Goal: Transaction & Acquisition: Purchase product/service

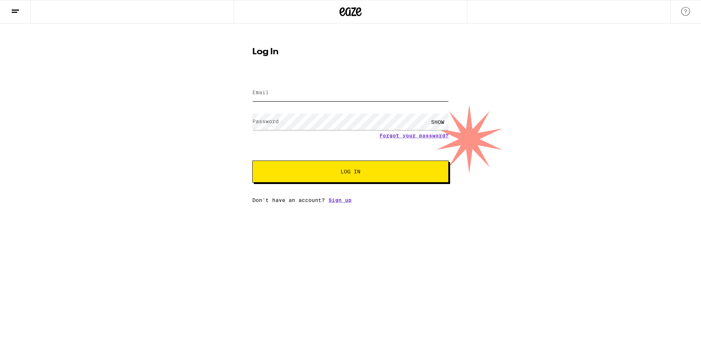
type input "[EMAIL_ADDRESS][DOMAIN_NAME]"
click at [342, 179] on button "Log In" at bounding box center [350, 171] width 196 height 22
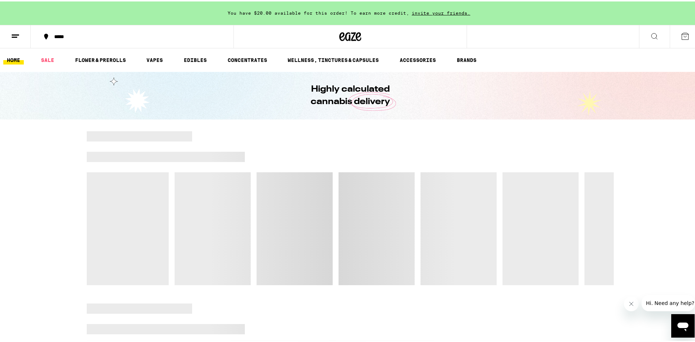
click at [81, 34] on div "*****" at bounding box center [136, 35] width 171 height 5
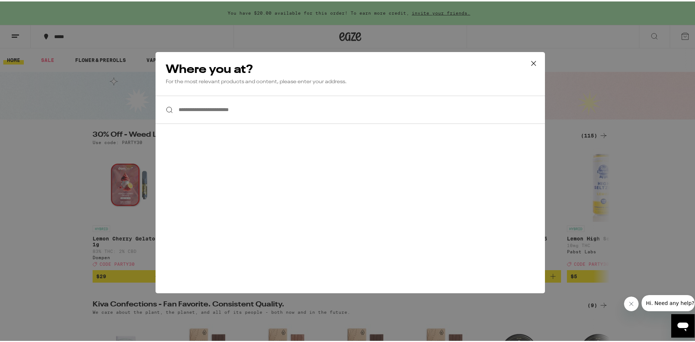
click at [223, 114] on input "**********" at bounding box center [351, 108] width 390 height 28
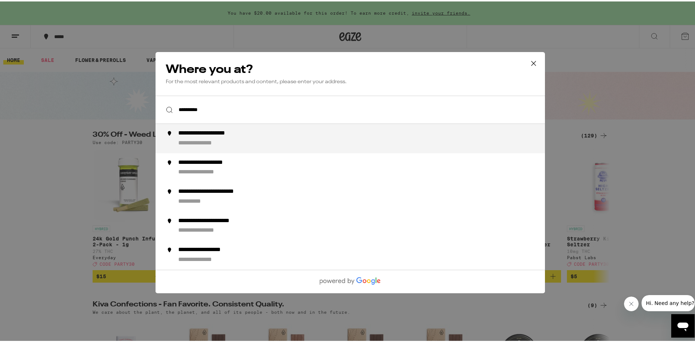
click at [216, 134] on div "**********" at bounding box center [217, 132] width 79 height 8
type input "**********"
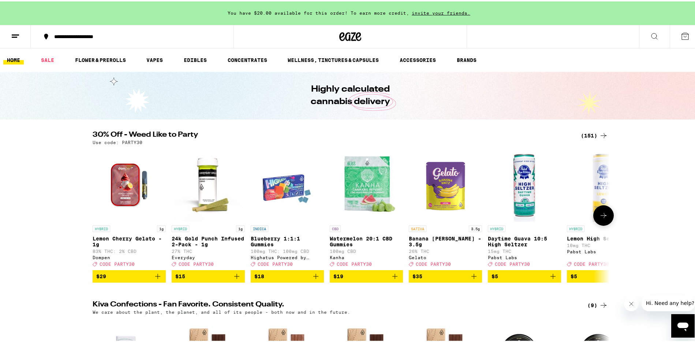
click at [602, 218] on icon at bounding box center [603, 213] width 9 height 9
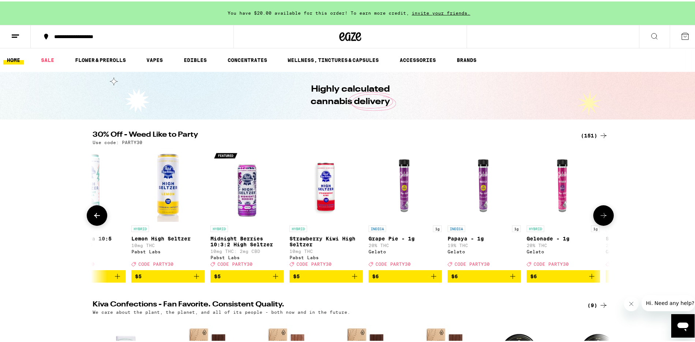
click at [602, 218] on icon at bounding box center [603, 213] width 9 height 9
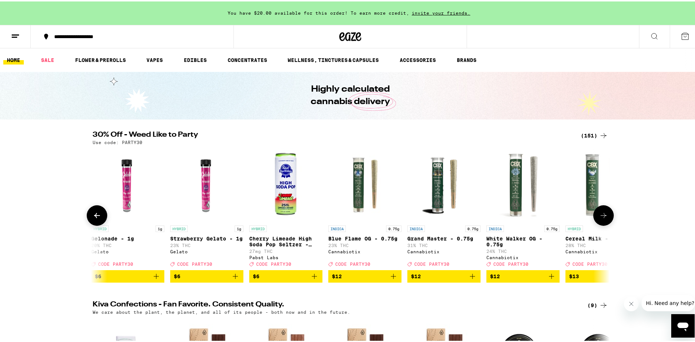
click at [602, 218] on icon at bounding box center [603, 213] width 9 height 9
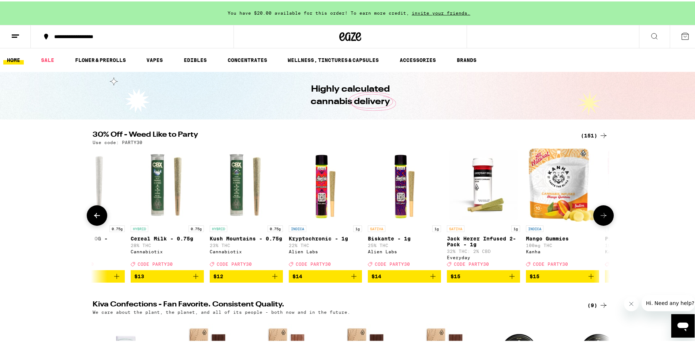
click at [602, 218] on icon at bounding box center [603, 213] width 9 height 9
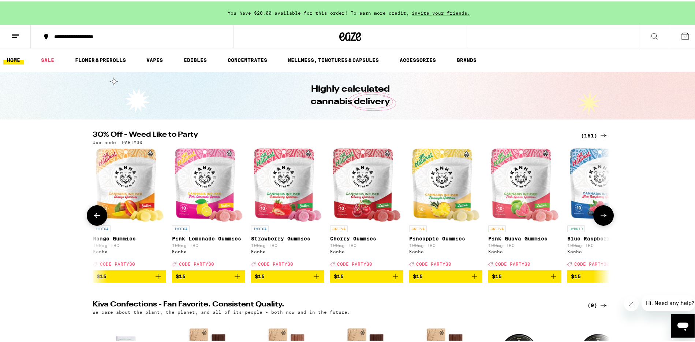
scroll to position [0, 1743]
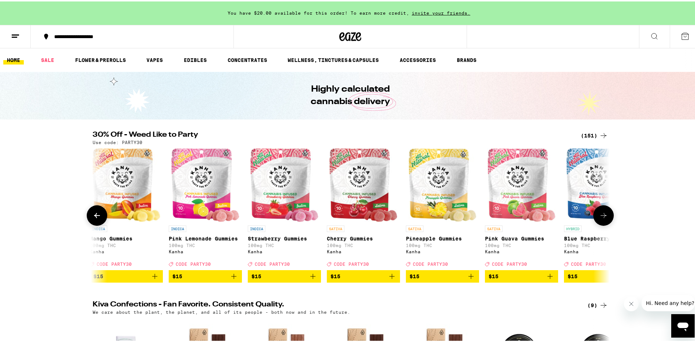
click at [602, 218] on icon at bounding box center [603, 213] width 9 height 9
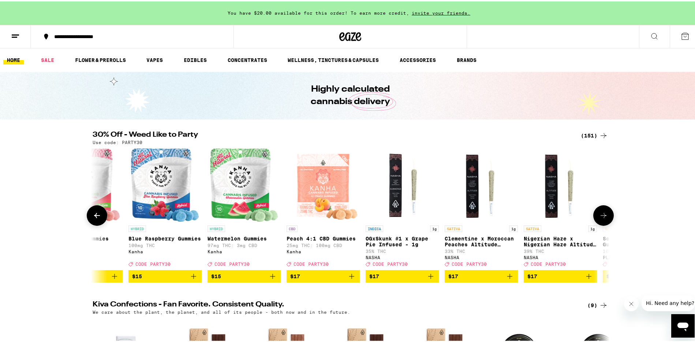
click at [602, 218] on icon at bounding box center [603, 213] width 9 height 9
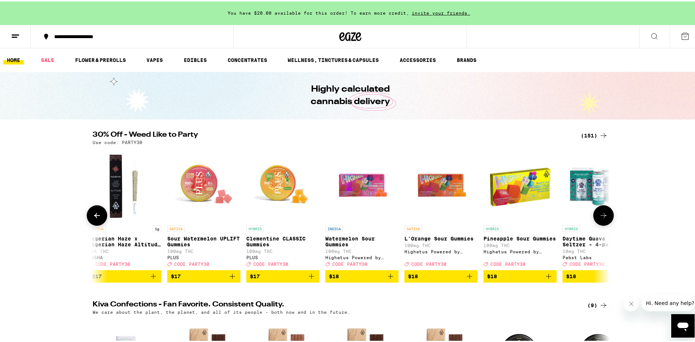
click at [602, 218] on icon at bounding box center [603, 213] width 9 height 9
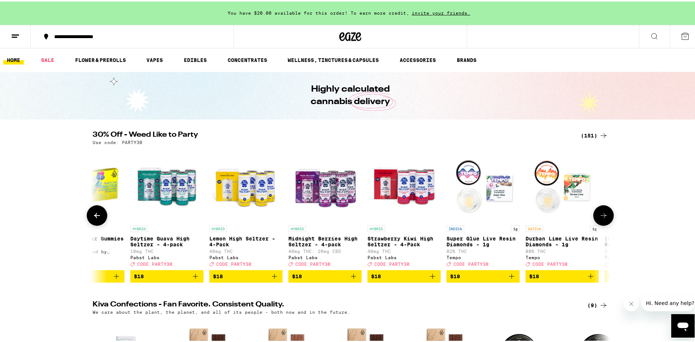
scroll to position [0, 3050]
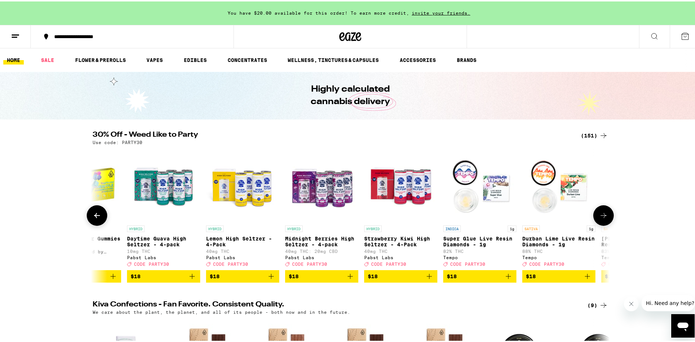
click at [602, 218] on icon at bounding box center [603, 213] width 9 height 9
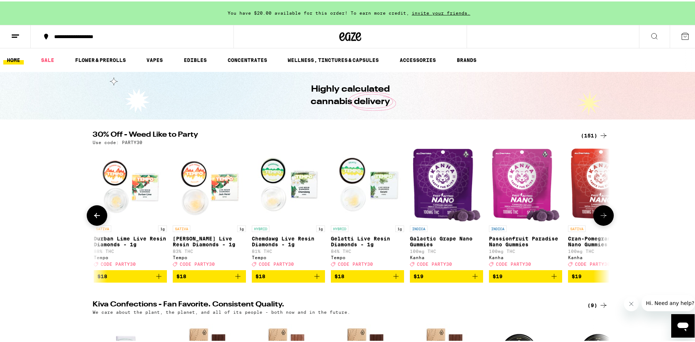
scroll to position [0, 3485]
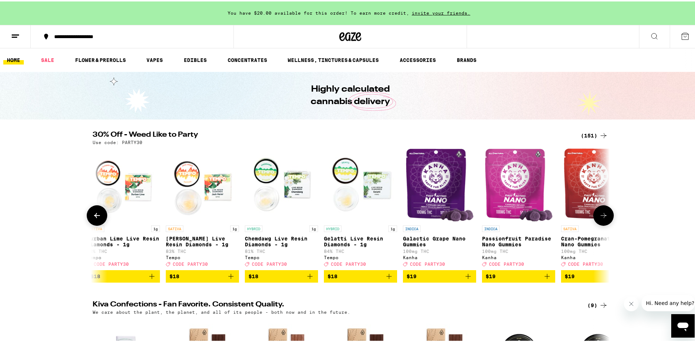
click at [602, 218] on icon at bounding box center [603, 213] width 9 height 9
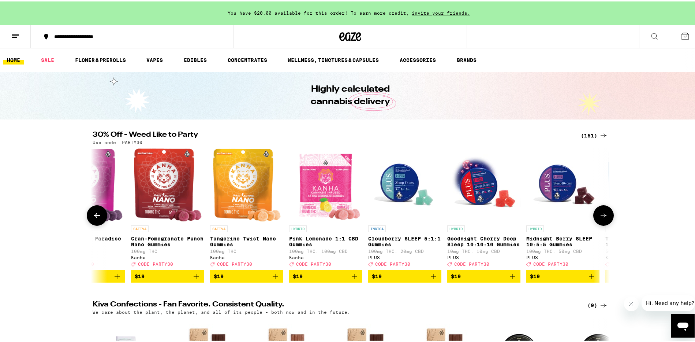
scroll to position [0, 3921]
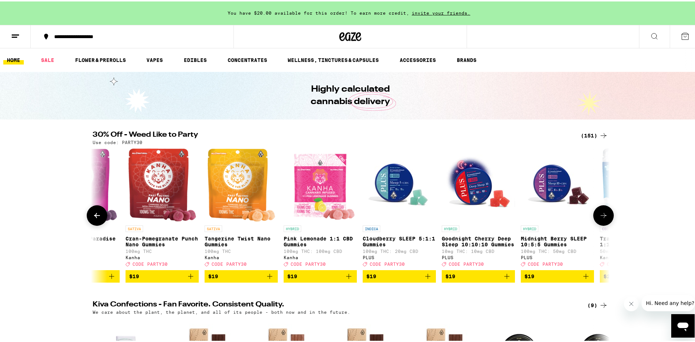
click at [602, 218] on icon at bounding box center [603, 213] width 9 height 9
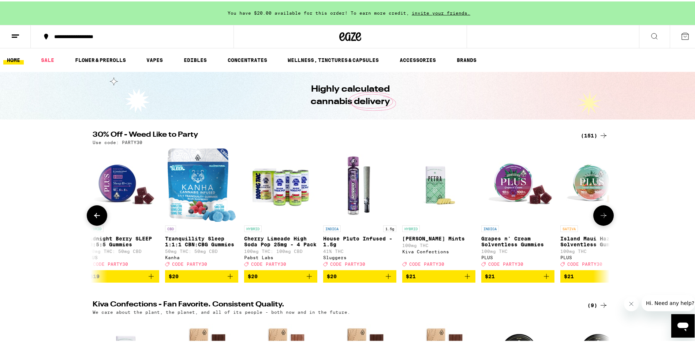
scroll to position [0, 4356]
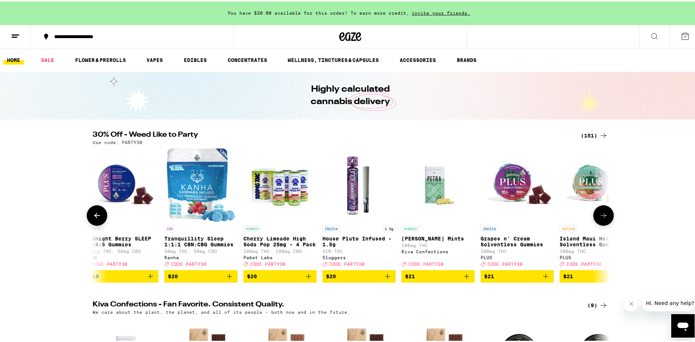
click at [602, 218] on icon at bounding box center [603, 213] width 9 height 9
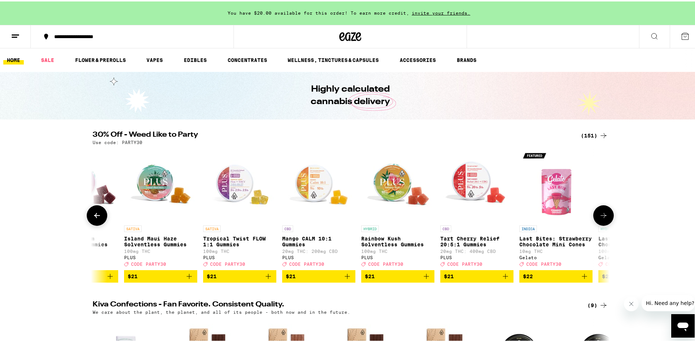
click at [602, 218] on icon at bounding box center [603, 213] width 9 height 9
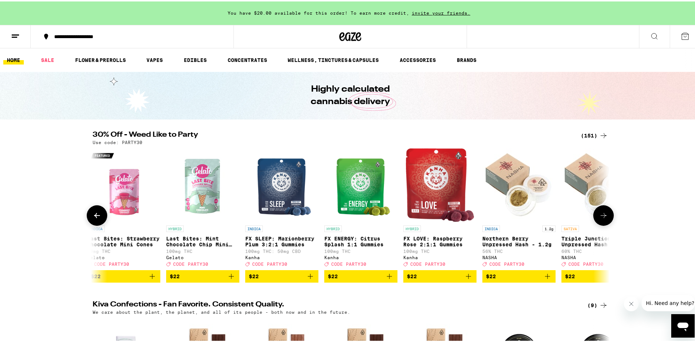
scroll to position [0, 5228]
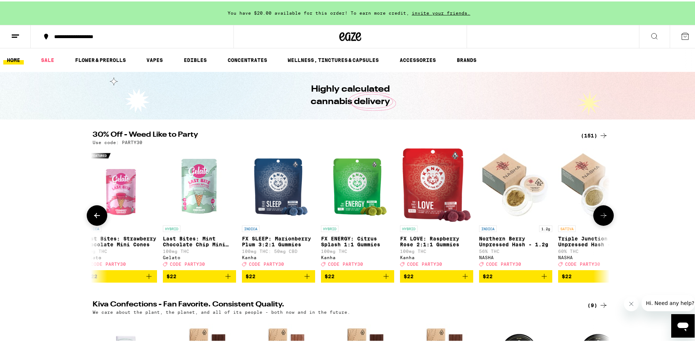
click at [270, 197] on img "Open page for FX SLEEP: Marionberry Plum 3:2:1 Gummies from Kanha" at bounding box center [278, 183] width 61 height 73
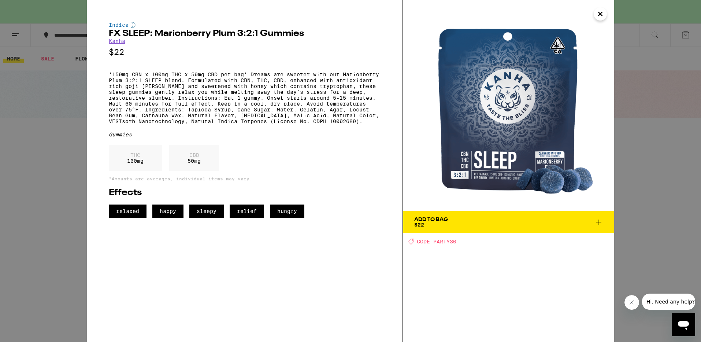
click at [682, 210] on div "Indica FX SLEEP: Marionberry Plum 3:2:1 Gummies Kanha $22 *150mg CBN x 100mg TH…" at bounding box center [350, 171] width 701 height 342
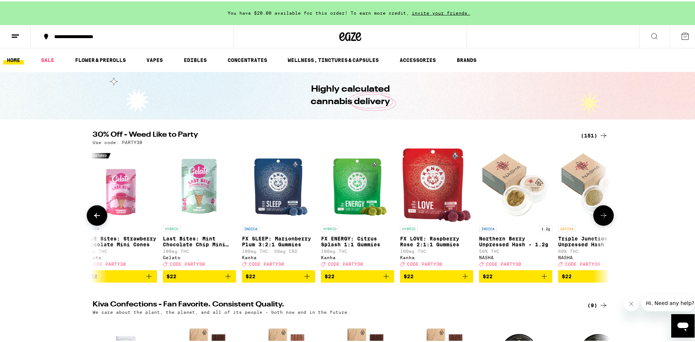
click at [608, 217] on button at bounding box center [603, 214] width 21 height 21
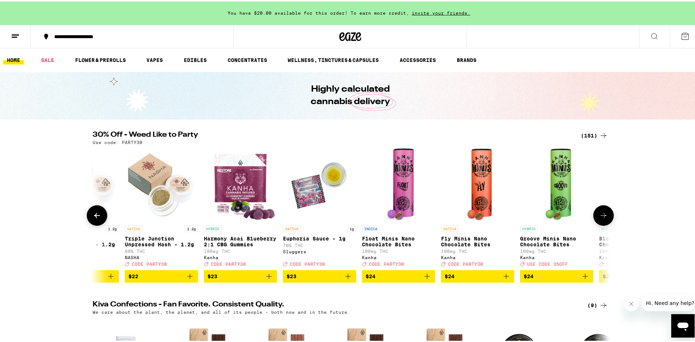
scroll to position [0, 5663]
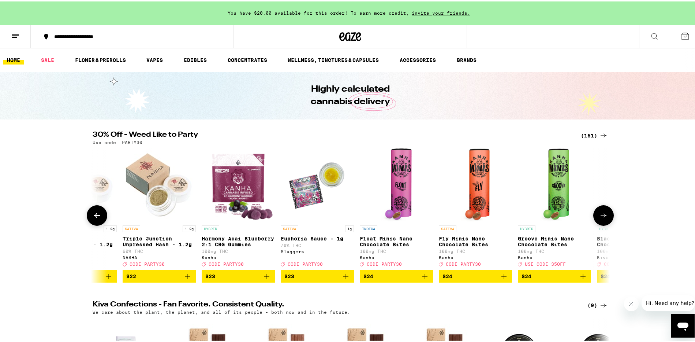
click at [608, 217] on button at bounding box center [603, 214] width 21 height 21
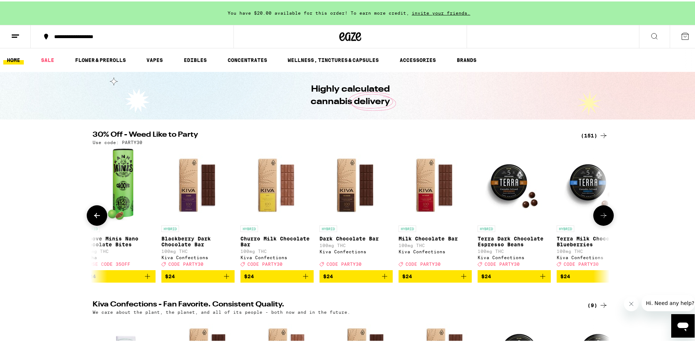
click at [608, 217] on button at bounding box center [603, 214] width 21 height 21
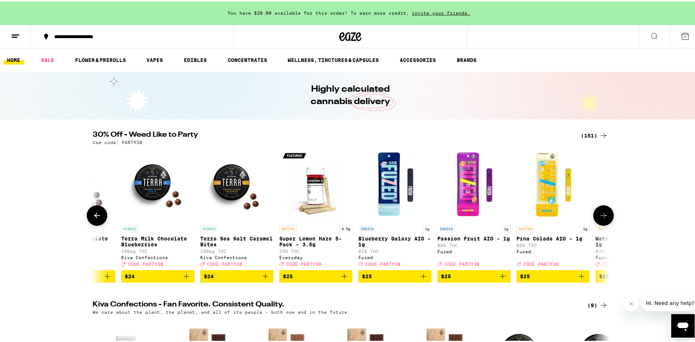
click at [608, 217] on button at bounding box center [603, 214] width 21 height 21
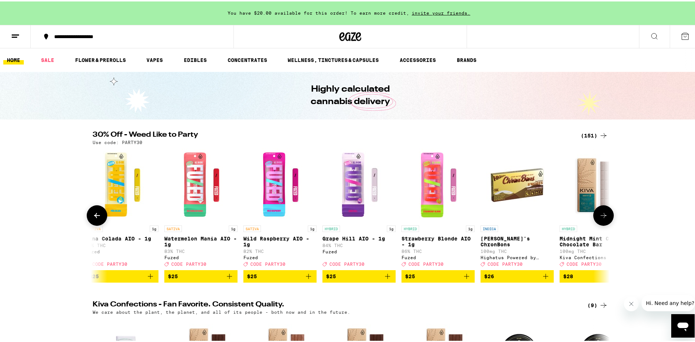
scroll to position [0, 6970]
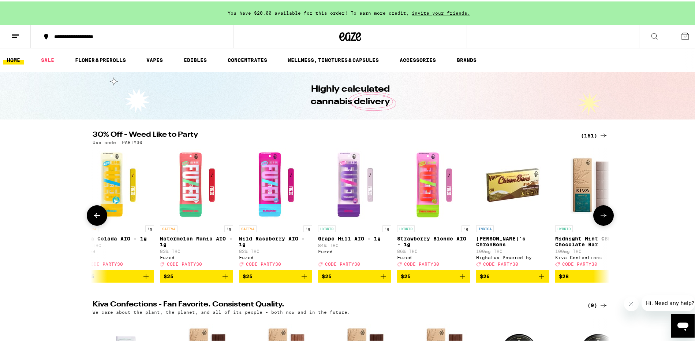
click at [608, 217] on button at bounding box center [603, 214] width 21 height 21
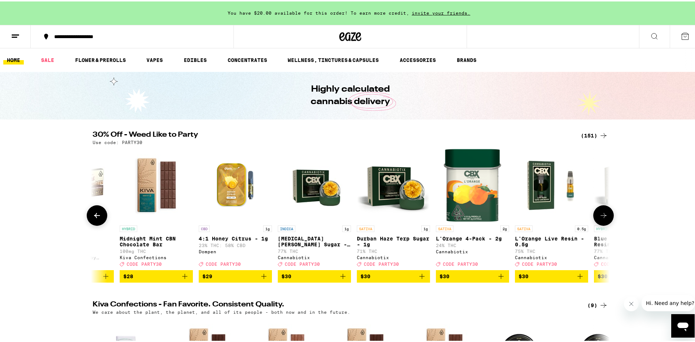
click at [608, 217] on button at bounding box center [603, 214] width 21 height 21
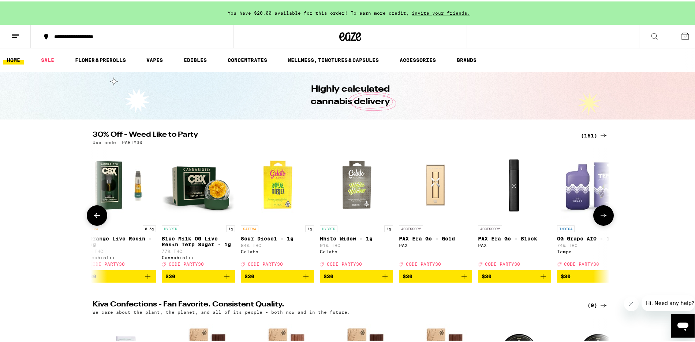
click at [608, 217] on button at bounding box center [603, 214] width 21 height 21
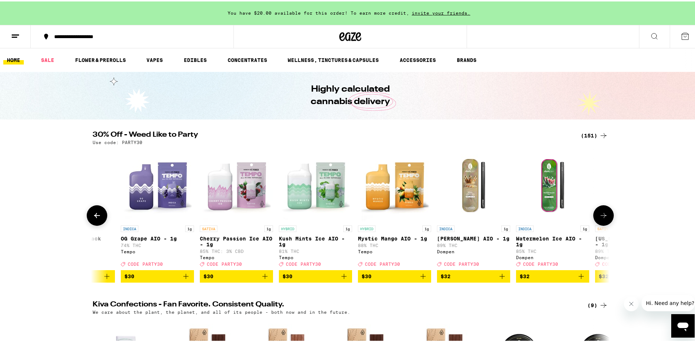
click at [608, 217] on button at bounding box center [603, 214] width 21 height 21
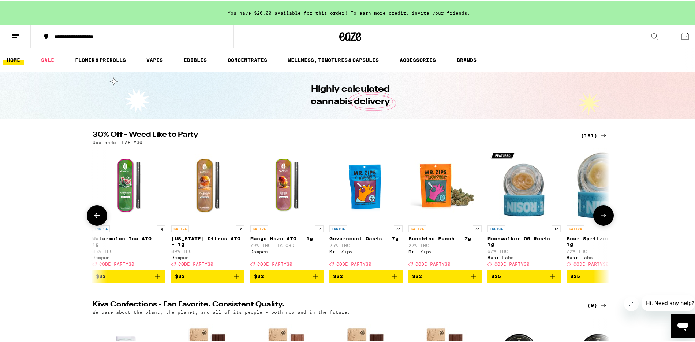
click at [608, 217] on button at bounding box center [603, 214] width 21 height 21
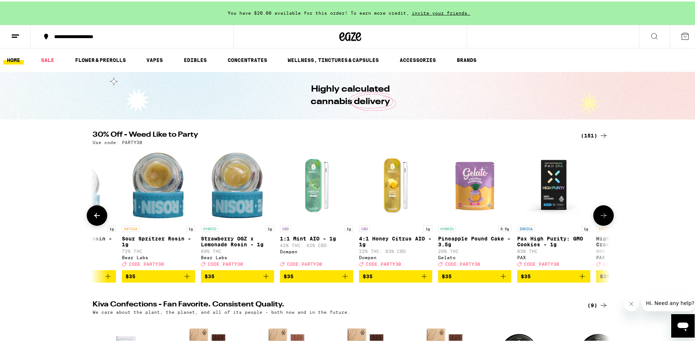
scroll to position [0, 9144]
click at [608, 217] on button at bounding box center [603, 214] width 21 height 21
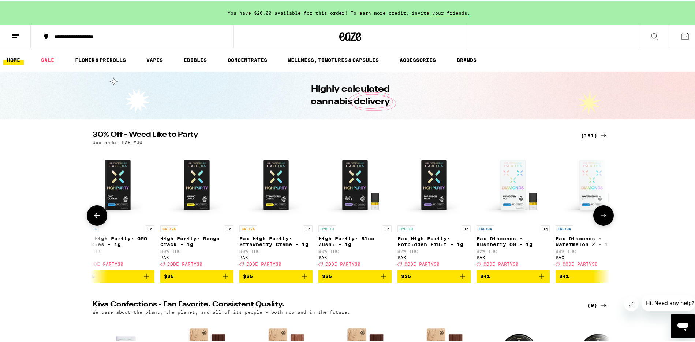
click at [608, 217] on button at bounding box center [603, 214] width 21 height 21
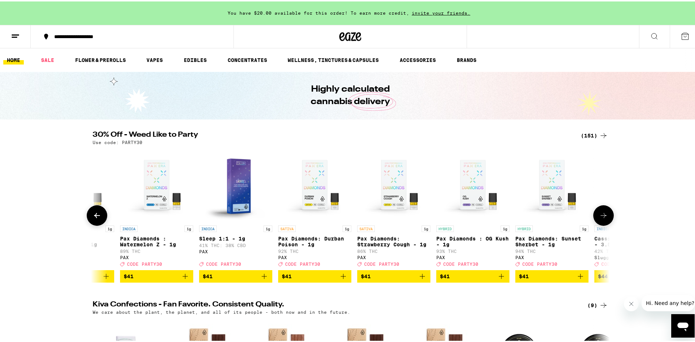
click at [608, 217] on button at bounding box center [603, 214] width 21 height 21
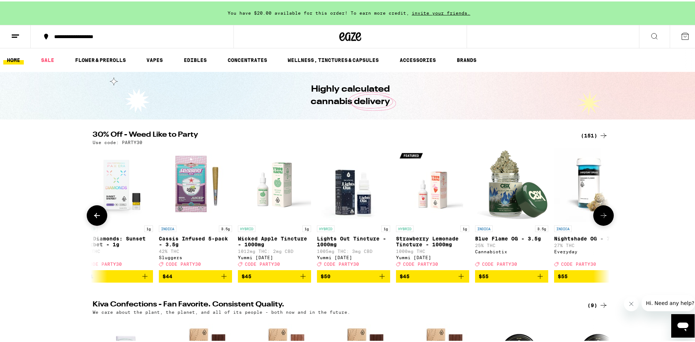
click at [608, 217] on button at bounding box center [603, 214] width 21 height 21
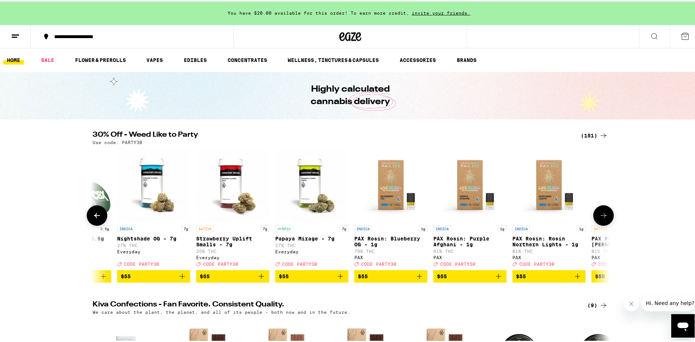
click at [608, 217] on button at bounding box center [603, 214] width 21 height 21
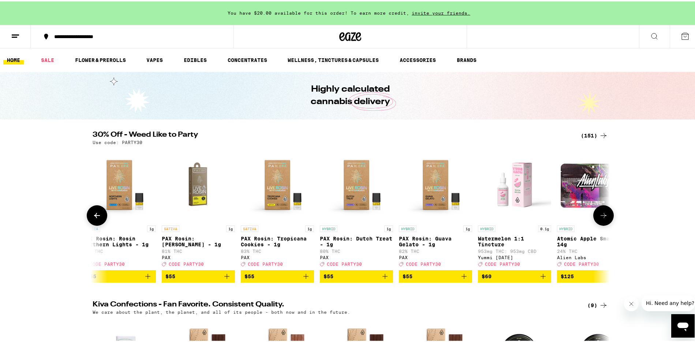
click at [608, 217] on button at bounding box center [603, 214] width 21 height 21
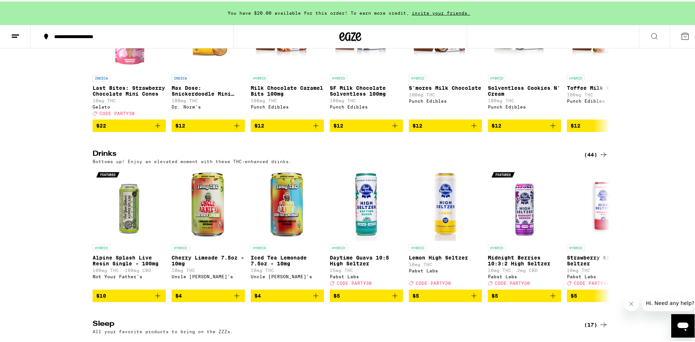
scroll to position [2618, 0]
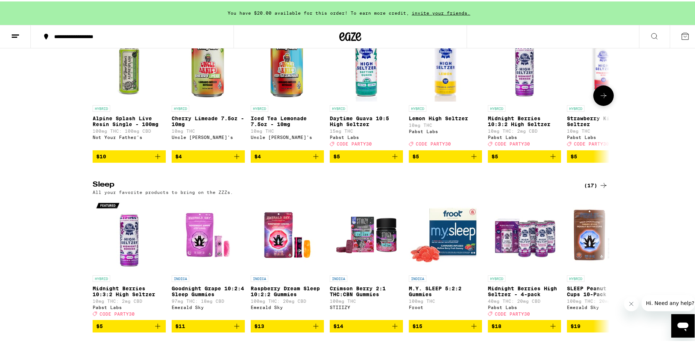
click at [599, 104] on button at bounding box center [603, 94] width 21 height 21
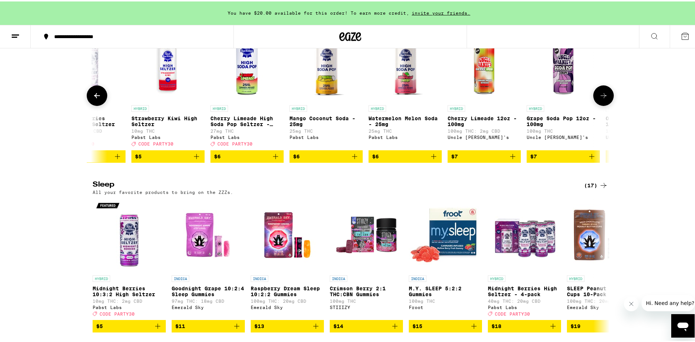
click at [599, 104] on button at bounding box center [603, 94] width 21 height 21
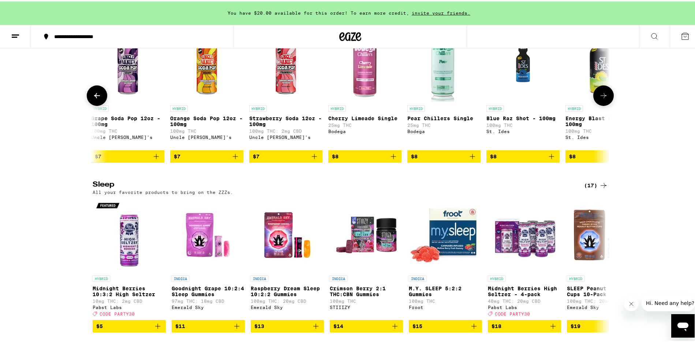
click at [599, 104] on button at bounding box center [603, 94] width 21 height 21
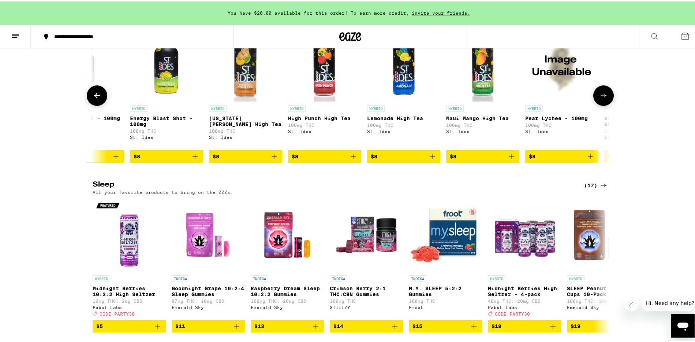
click at [599, 104] on button at bounding box center [603, 94] width 21 height 21
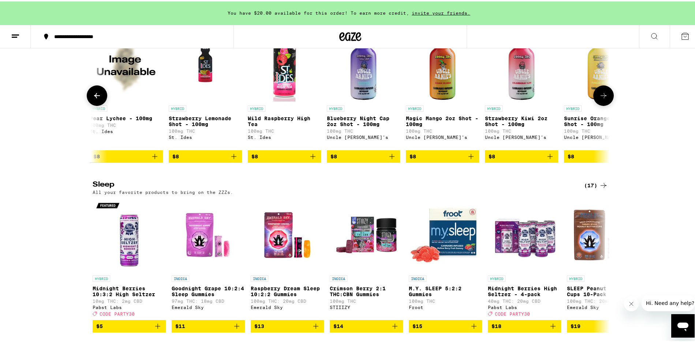
click at [599, 104] on button at bounding box center [603, 94] width 21 height 21
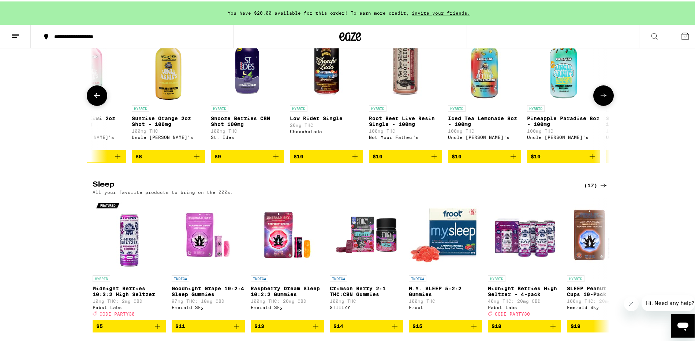
click at [599, 104] on button at bounding box center [603, 94] width 21 height 21
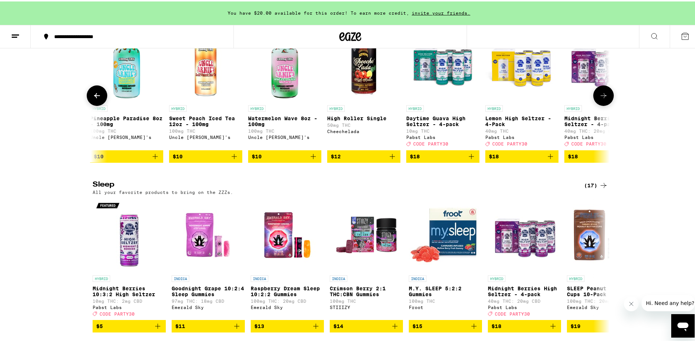
click at [599, 104] on button at bounding box center [603, 94] width 21 height 21
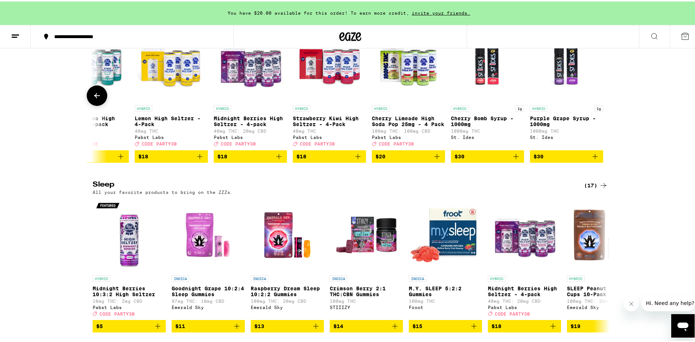
click at [599, 104] on div at bounding box center [603, 94] width 21 height 21
